Goal: Communication & Community: Ask a question

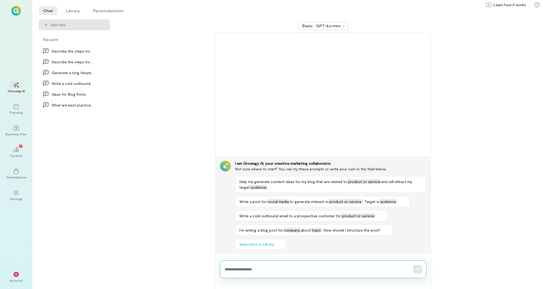
click at [247, 267] on textarea at bounding box center [316, 269] width 182 height 6
type textarea "**********"
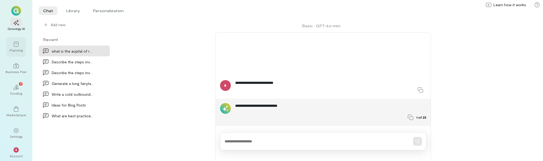
click at [19, 48] on div "Planning" at bounding box center [16, 50] width 13 height 4
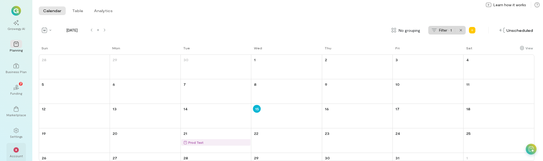
click at [21, 154] on div "Account" at bounding box center [16, 156] width 13 height 4
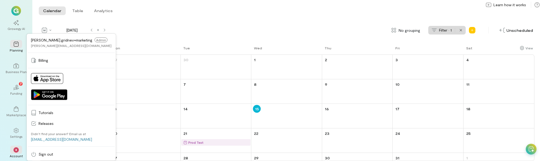
click at [242, 15] on div "Calendar Table Analytics Calendar Table Analytics" at bounding box center [287, 11] width 511 height 22
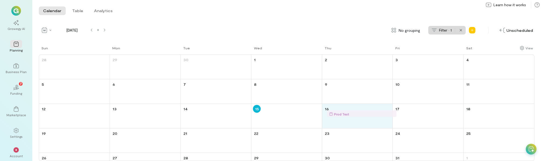
drag, startPoint x: 205, startPoint y: 140, endPoint x: 351, endPoint y: 112, distance: 148.8
click at [351, 112] on div "Sun Mon Tue Wed Thu Fri Sat 28 29 30 1 2 3 4 5 6 7 8 9 10 11 12 13 14 15 16 17 …" at bounding box center [287, 103] width 496 height 116
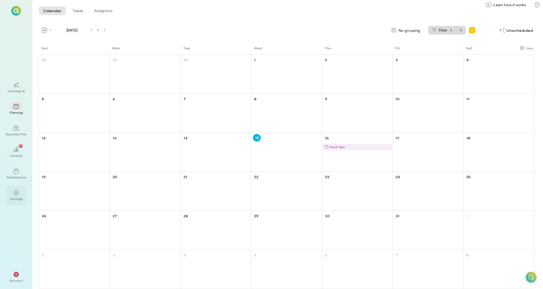
click at [18, 197] on div "Settings" at bounding box center [16, 198] width 13 height 4
